Goal: Check status: Check status

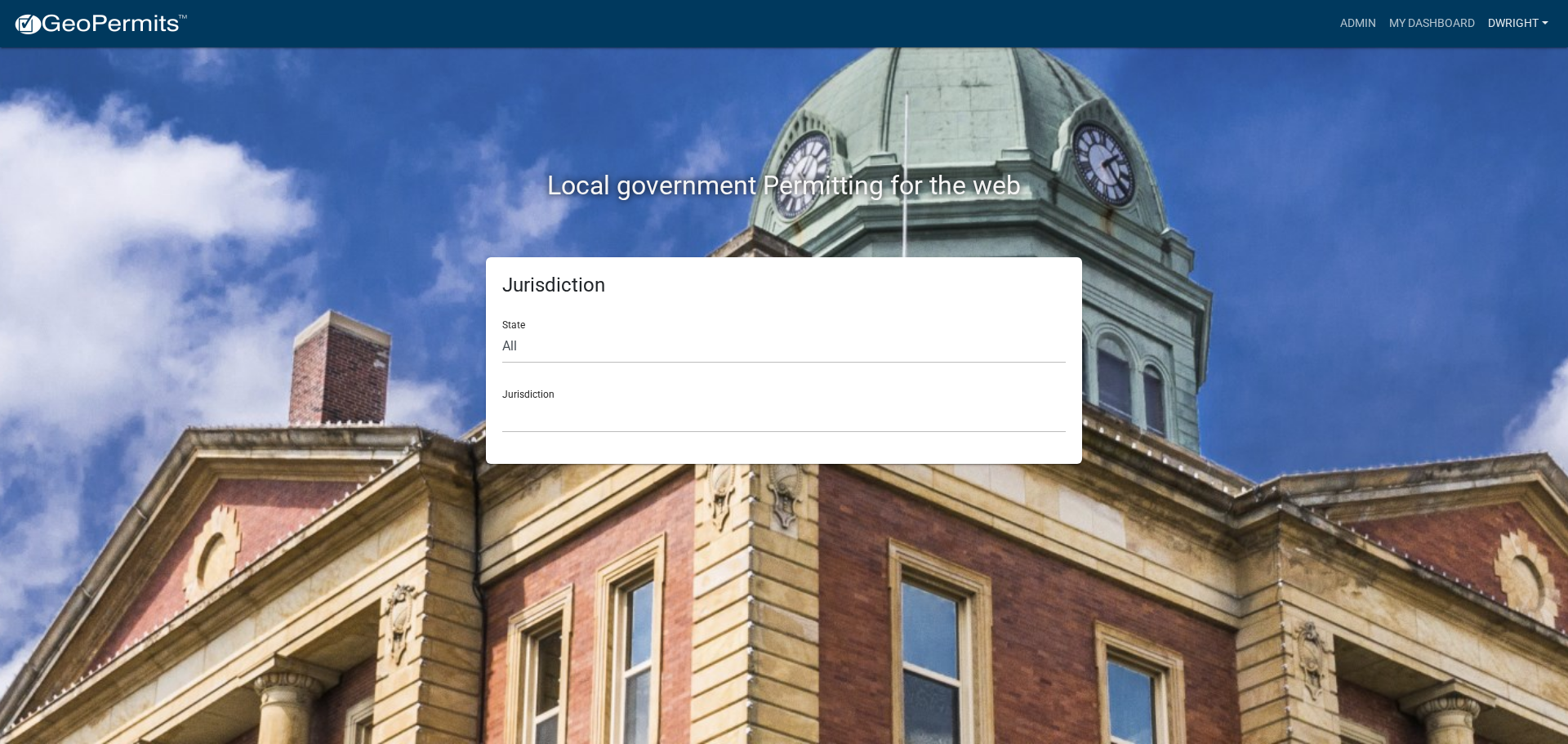
click at [1542, 24] on link "Dwright" at bounding box center [1518, 24] width 74 height 31
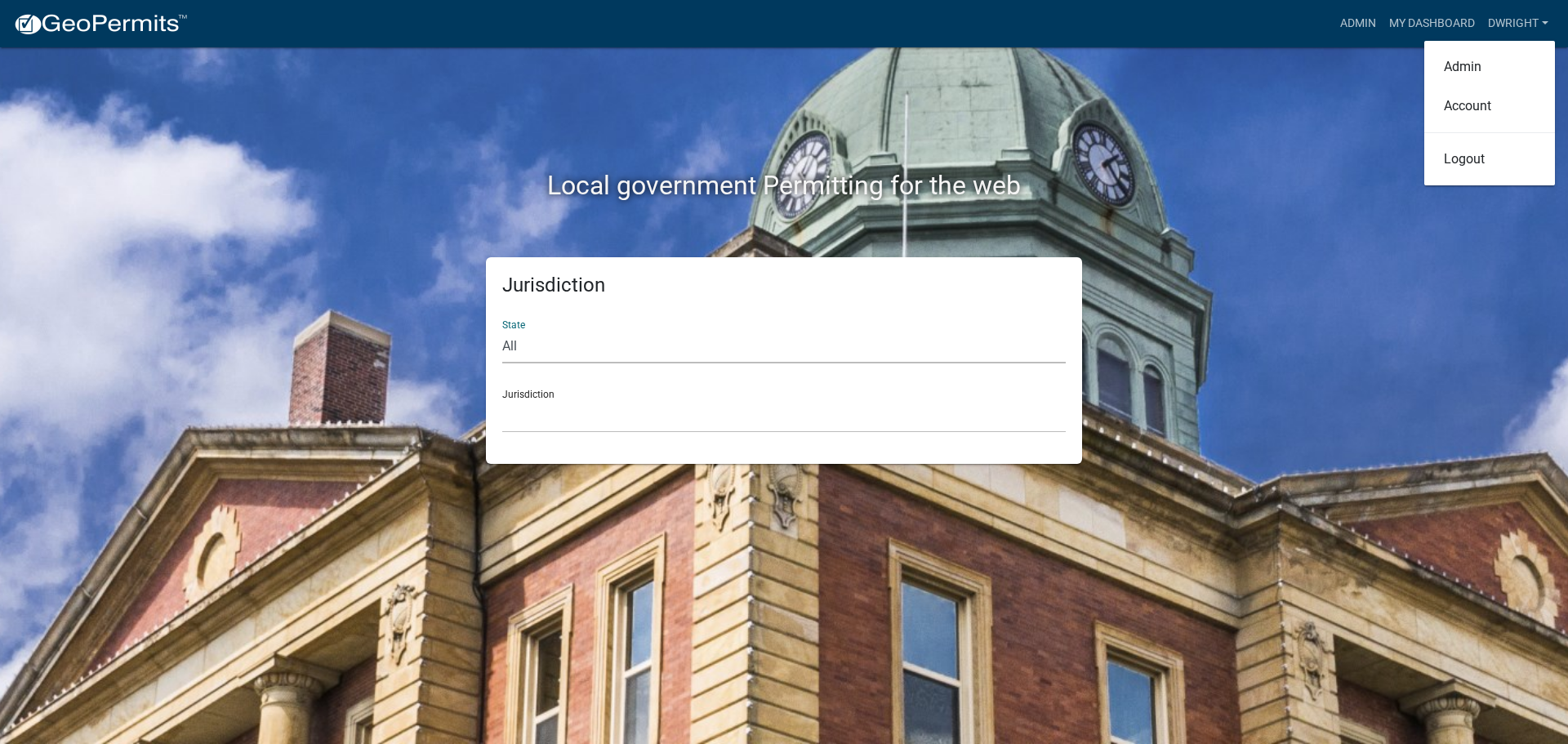
click at [527, 341] on select "All [US_STATE] [US_STATE] [US_STATE] [US_STATE] [US_STATE] [US_STATE] [US_STATE…" at bounding box center [784, 346] width 564 height 34
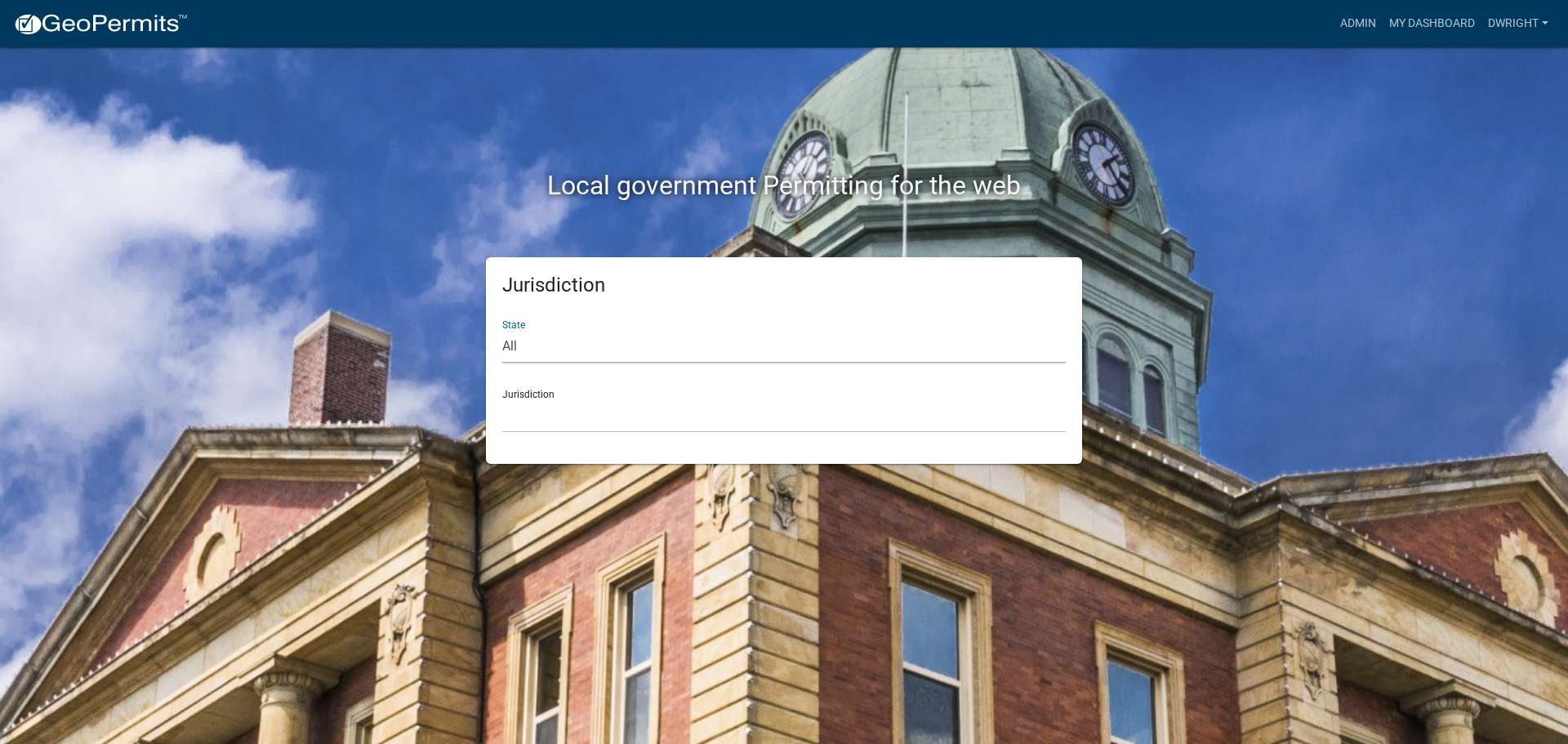
select select "[US_STATE]"
click at [502, 330] on select "All [US_STATE] [US_STATE] [US_STATE] [US_STATE] [US_STATE] [US_STATE] [US_STATE…" at bounding box center [784, 346] width 564 height 34
click at [527, 426] on select "City of [GEOGRAPHIC_DATA], [US_STATE] [GEOGRAPHIC_DATA], [US_STATE][PERSON_NAME…" at bounding box center [784, 415] width 564 height 34
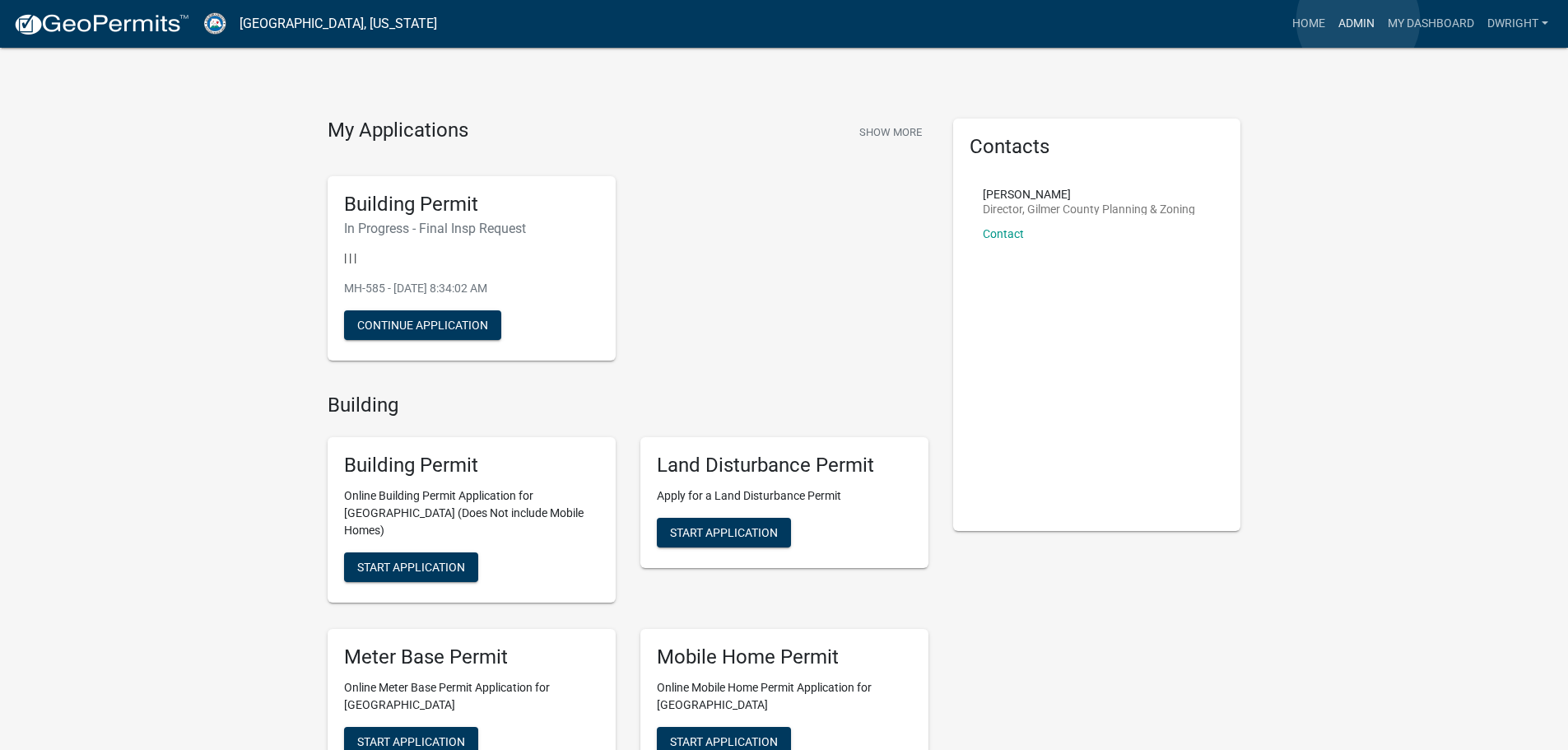
click at [1358, 20] on link "Admin" at bounding box center [1356, 24] width 50 height 31
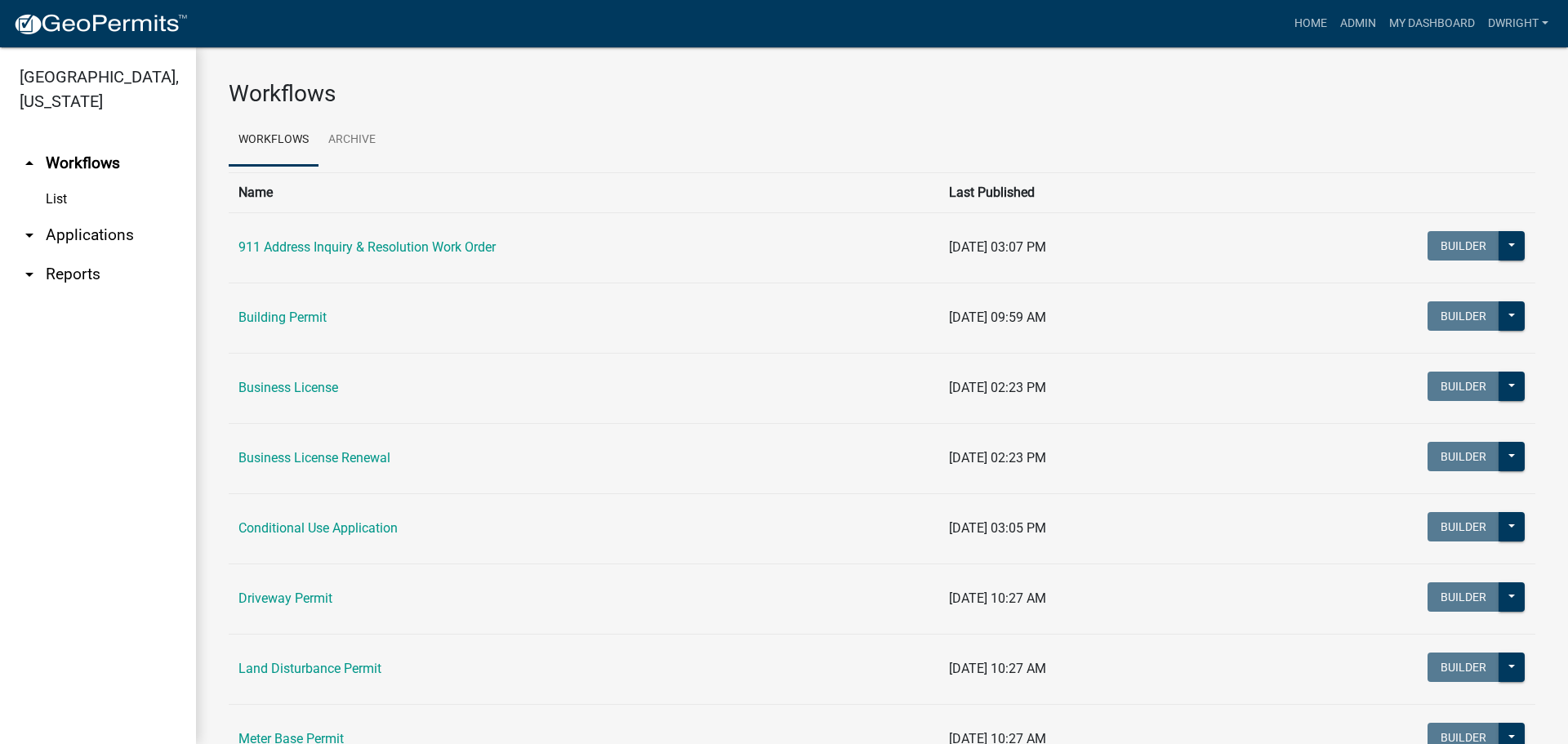
click at [68, 232] on link "arrow_drop_down Applications" at bounding box center [97, 235] width 196 height 39
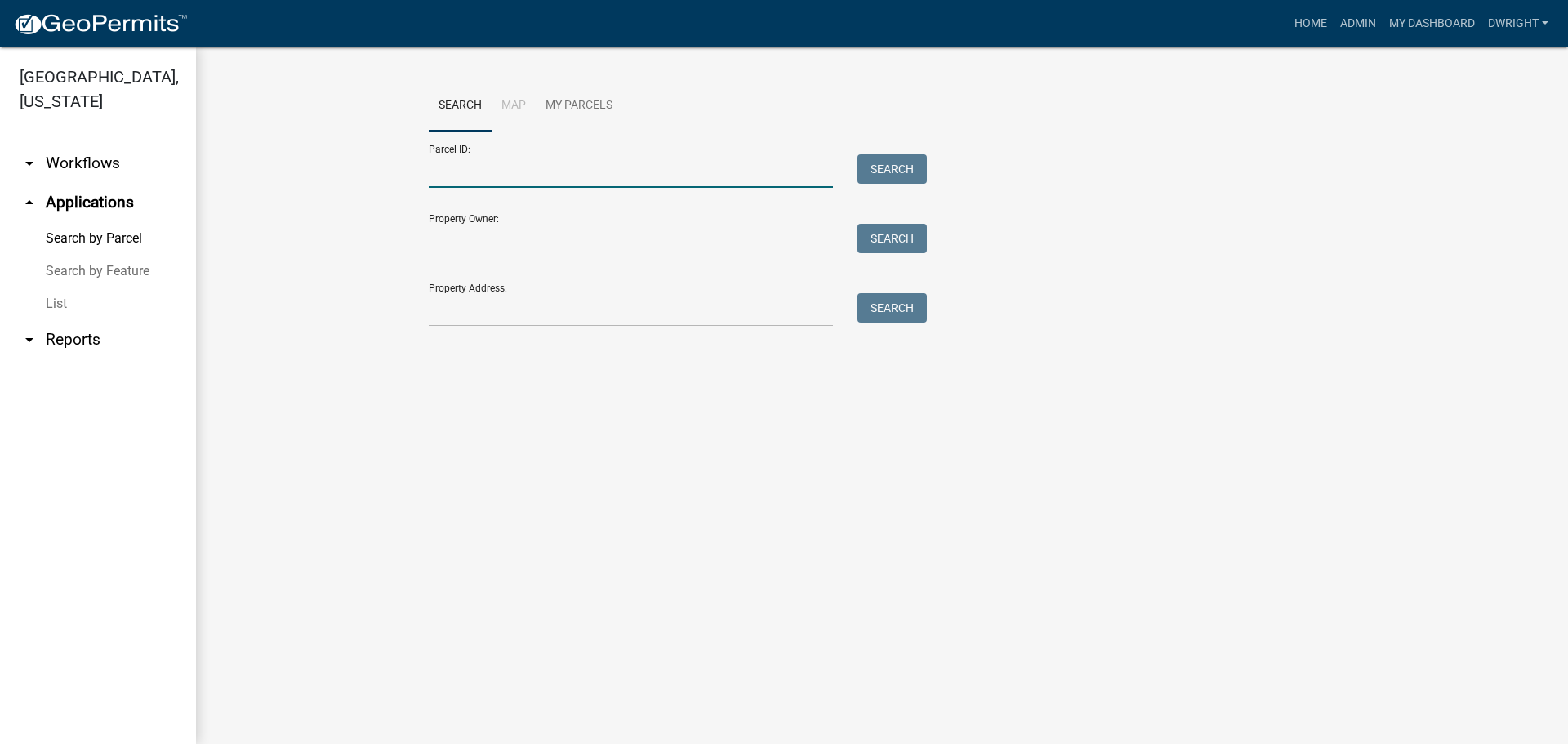
click at [511, 169] on input "Parcel ID:" at bounding box center [631, 170] width 405 height 34
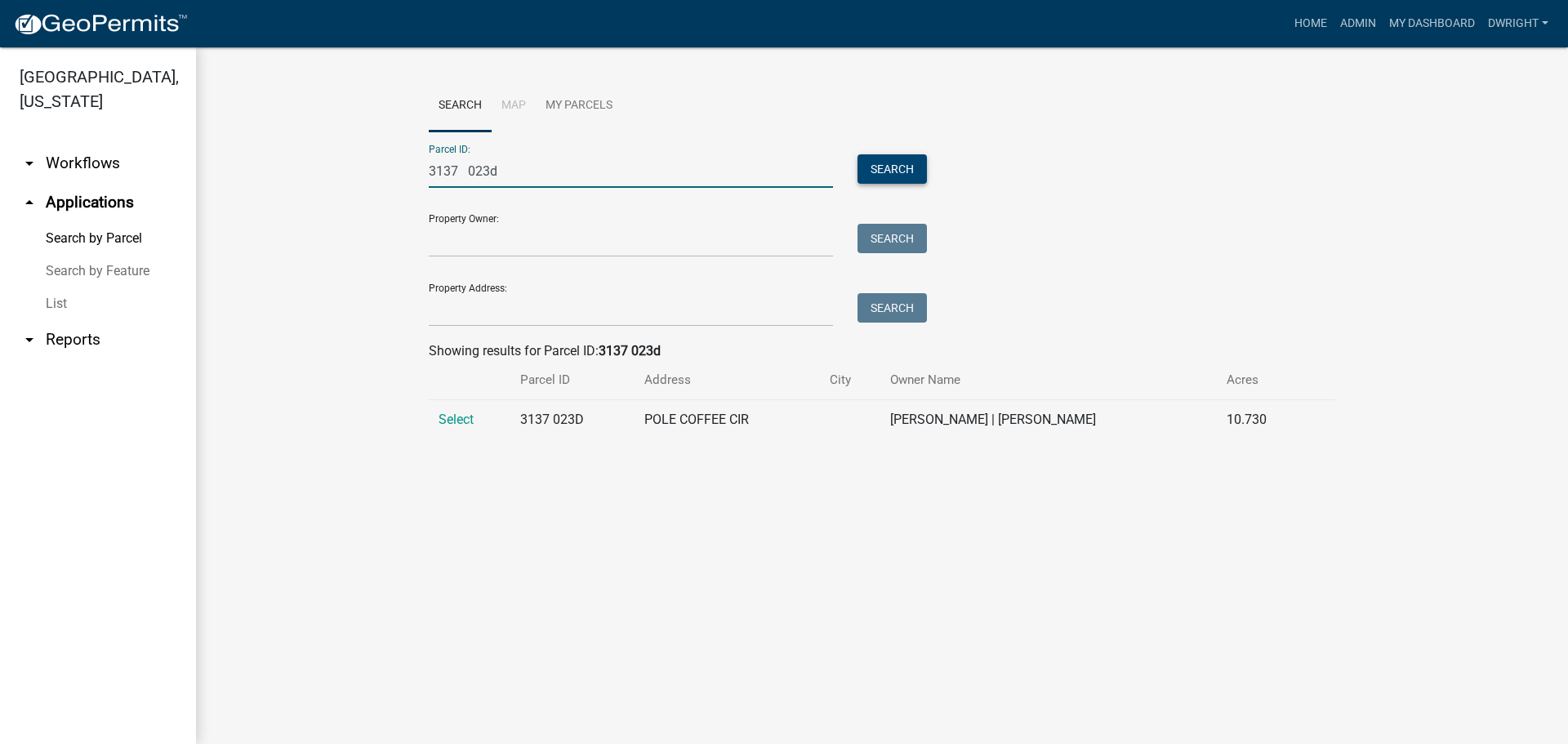
type input "3137 023d"
click at [892, 158] on button "Search" at bounding box center [892, 168] width 69 height 29
click at [461, 421] on span "Select" at bounding box center [456, 419] width 36 height 15
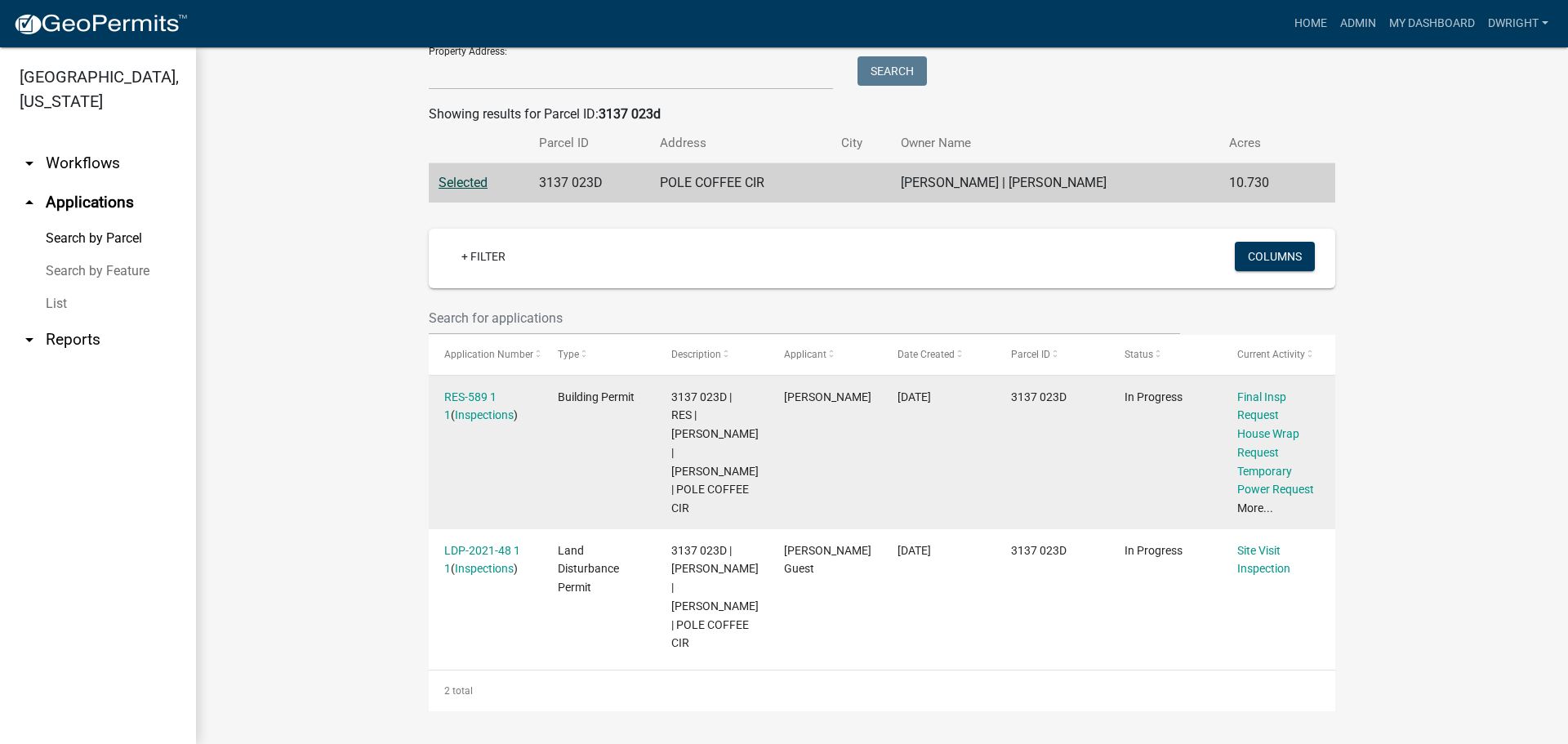
scroll to position [256, 0]
click at [463, 390] on link "RES-589 1 1" at bounding box center [470, 405] width 52 height 32
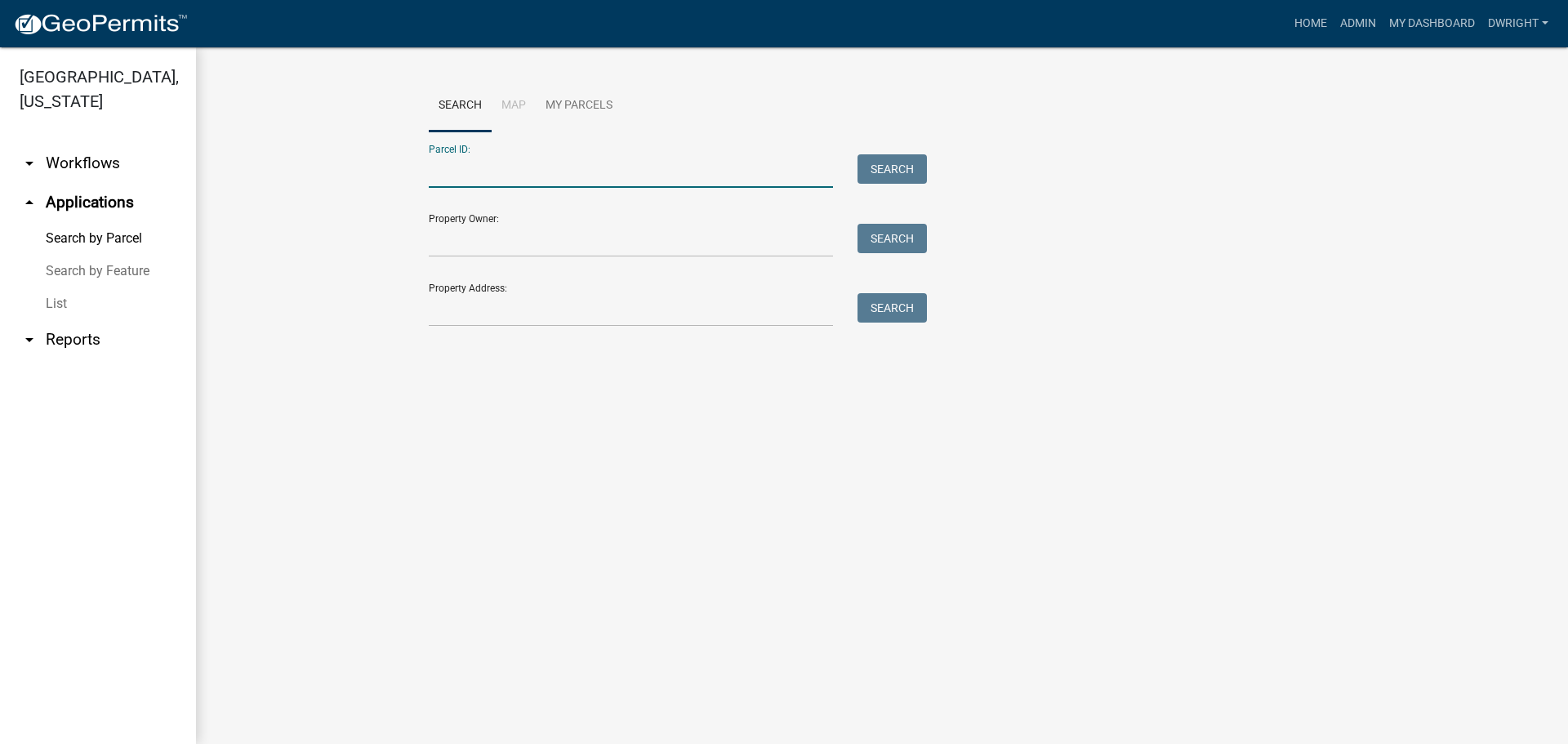
click at [596, 172] on input "Parcel ID:" at bounding box center [631, 170] width 405 height 34
type input "3137 023d"
click at [908, 164] on button "Search" at bounding box center [892, 168] width 69 height 29
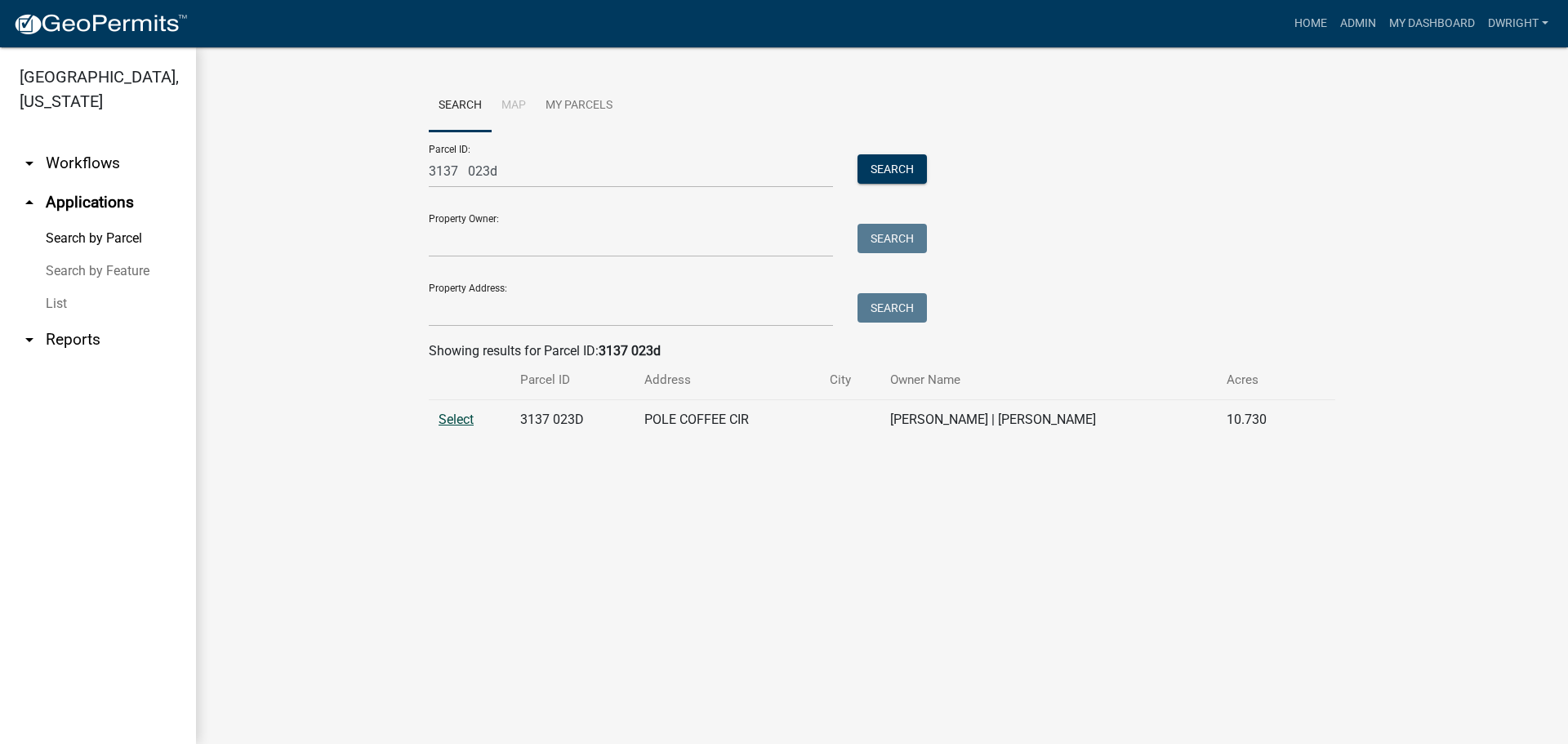
click at [449, 416] on span "Select" at bounding box center [456, 419] width 36 height 15
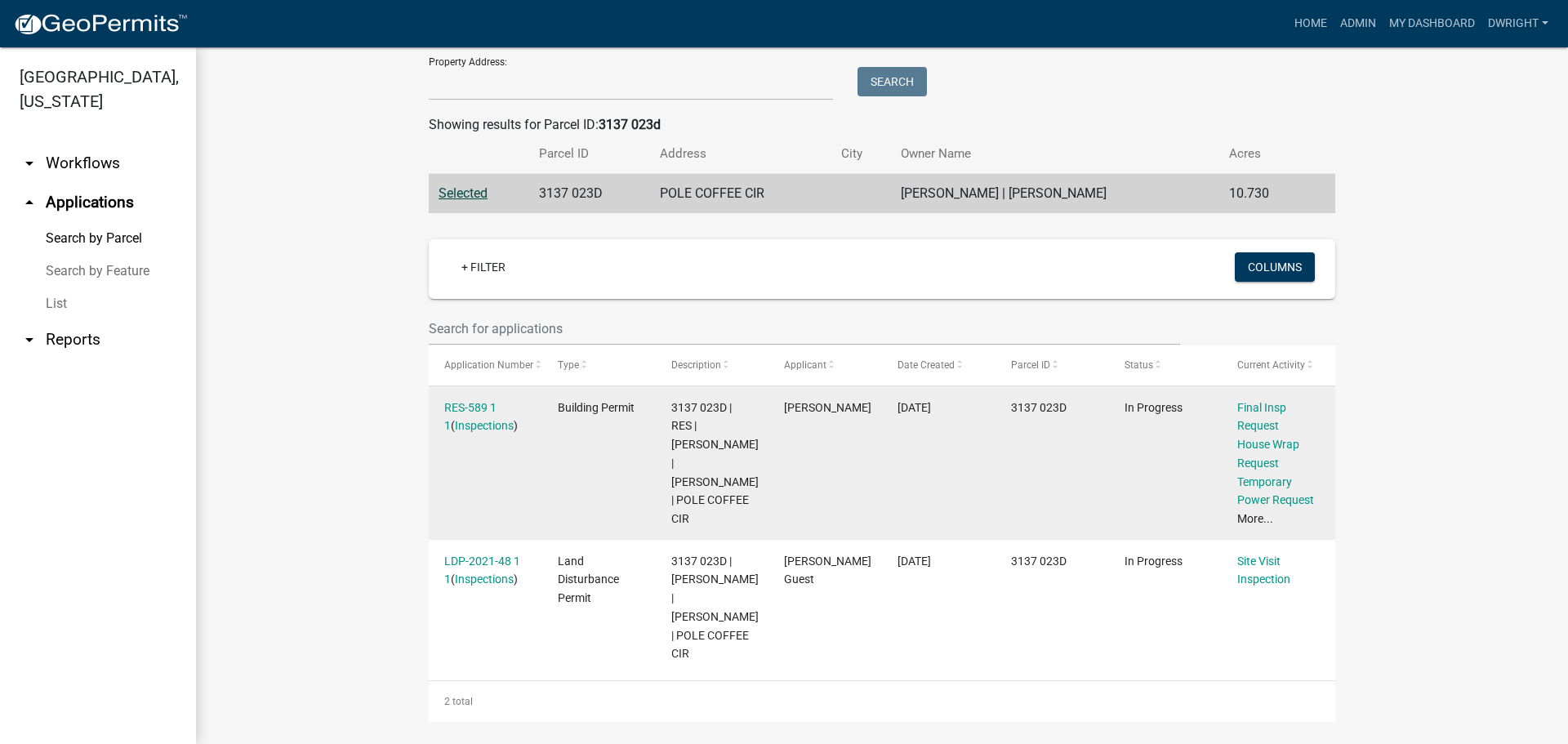
scroll to position [245, 0]
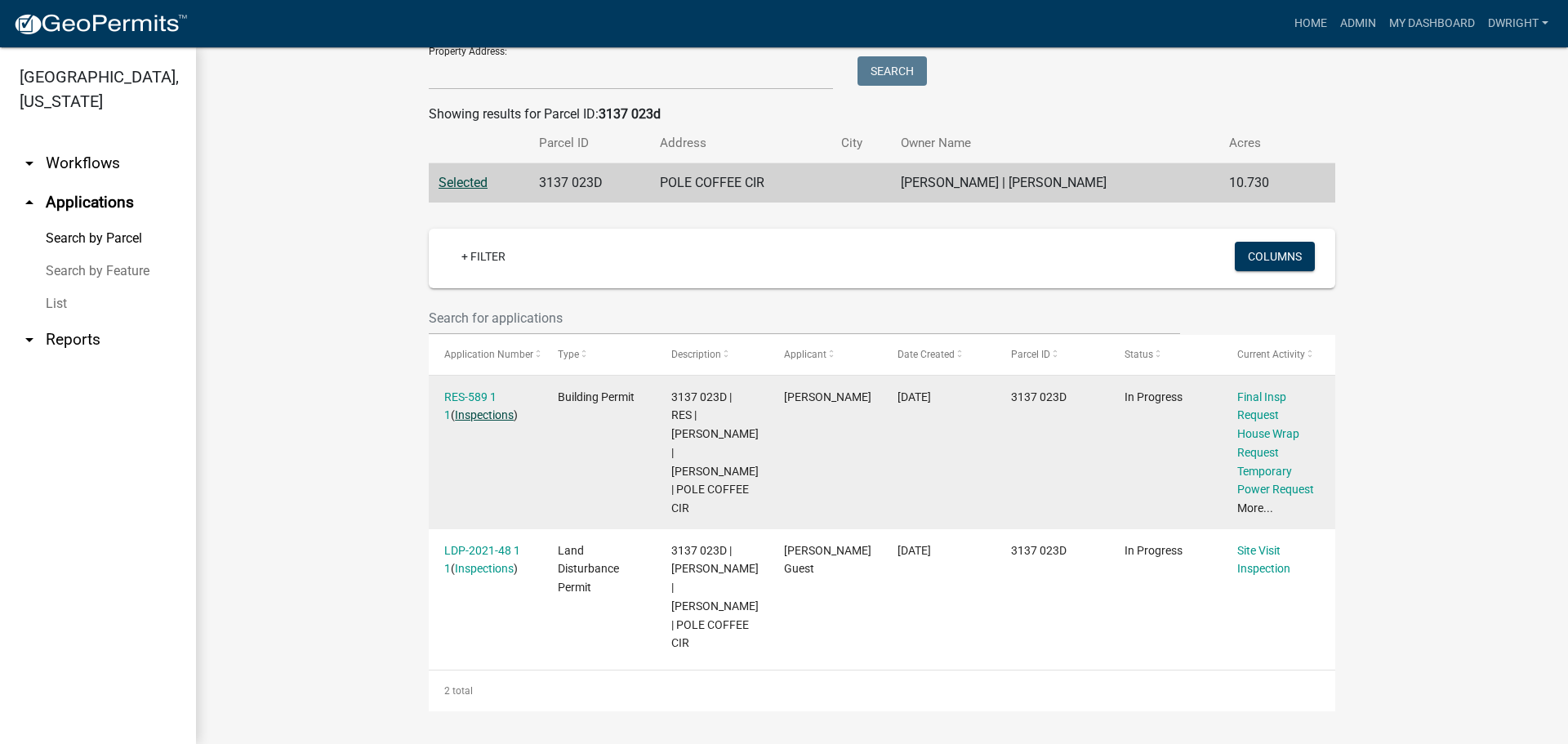
click at [482, 411] on link "Inspections" at bounding box center [484, 414] width 59 height 13
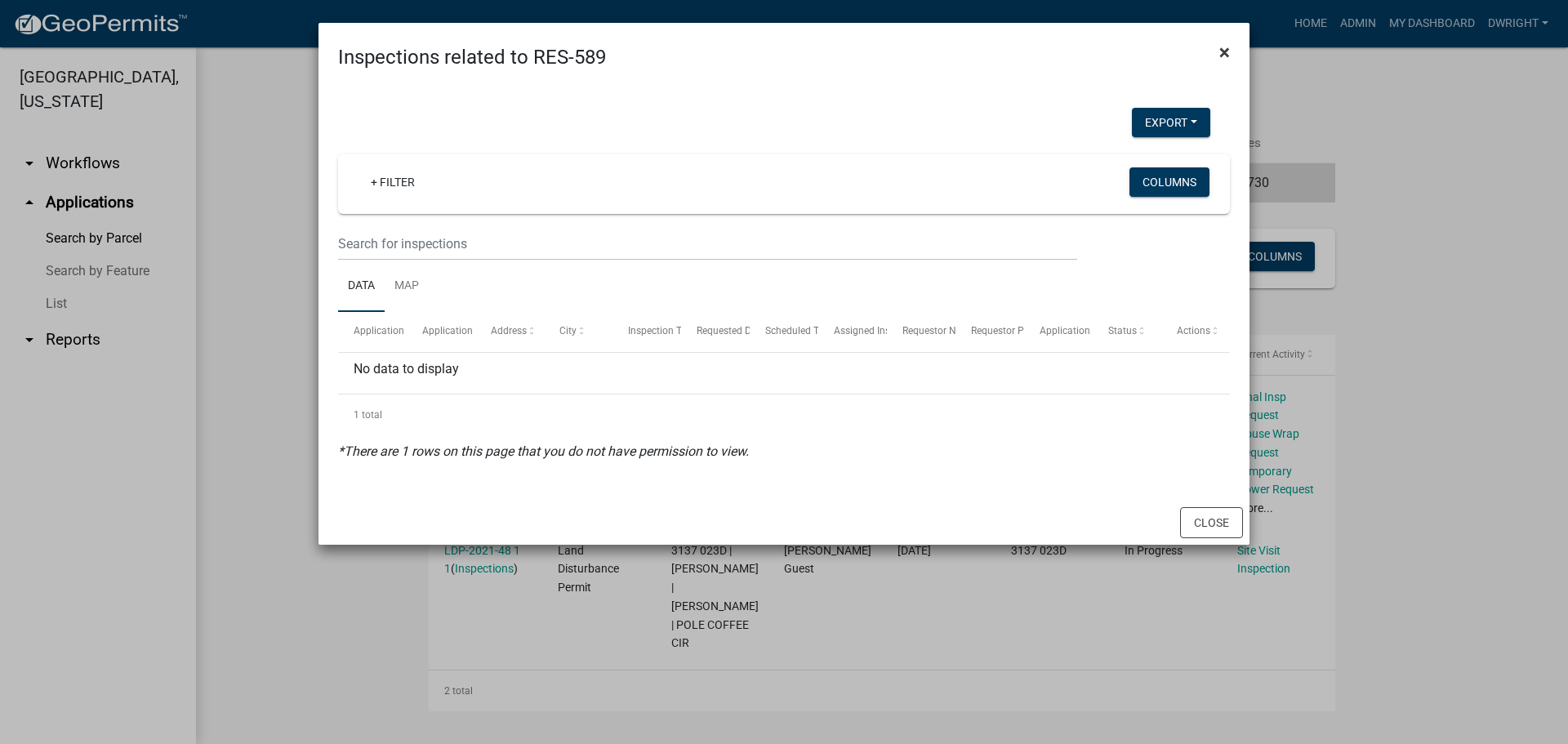
click at [1214, 54] on button "×" at bounding box center [1225, 52] width 36 height 46
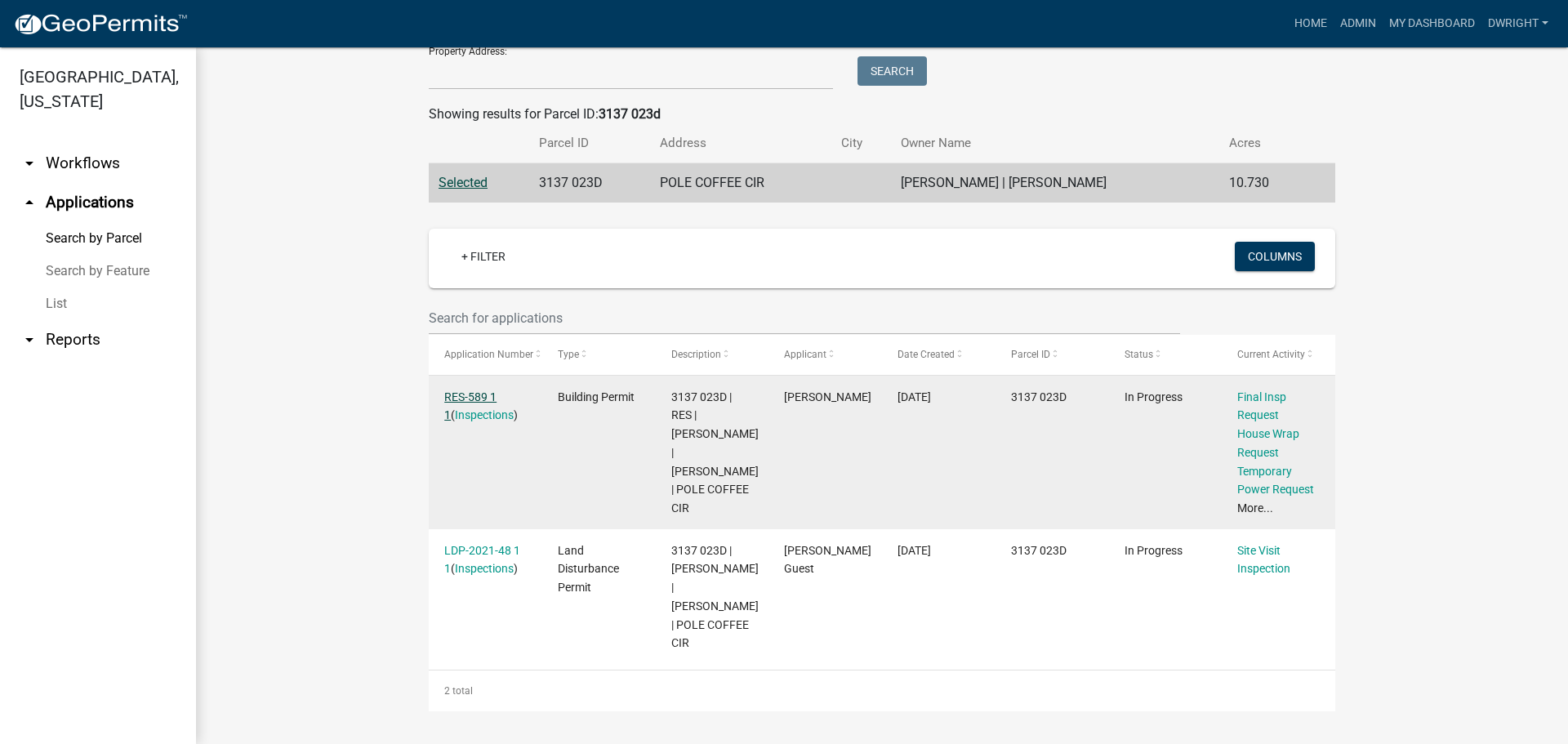
click at [477, 390] on link "RES-589 1 1" at bounding box center [470, 405] width 52 height 32
